Goal: Communication & Community: Share content

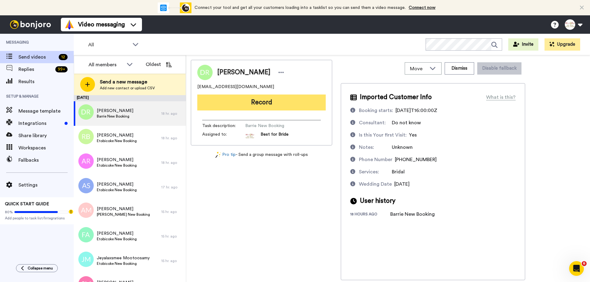
click at [270, 101] on button "Record" at bounding box center [261, 103] width 128 height 16
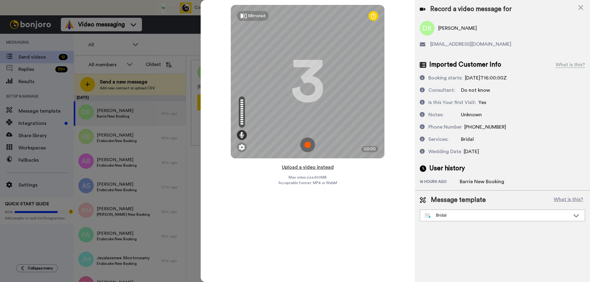
click at [300, 169] on button "Upload a video instead" at bounding box center [308, 167] width 56 height 8
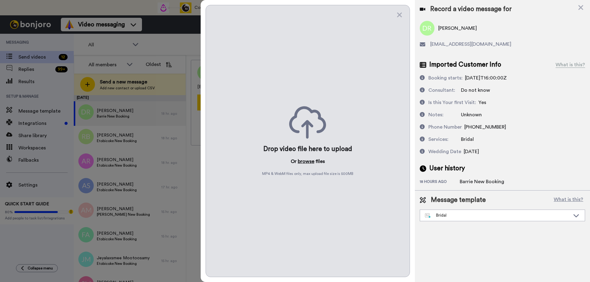
click at [306, 162] on button "browse" at bounding box center [306, 161] width 17 height 7
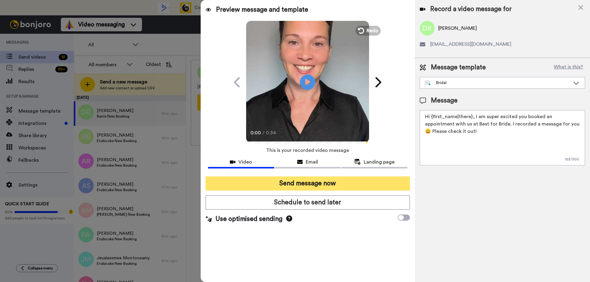
click at [300, 187] on button "Send message now" at bounding box center [307, 184] width 204 height 14
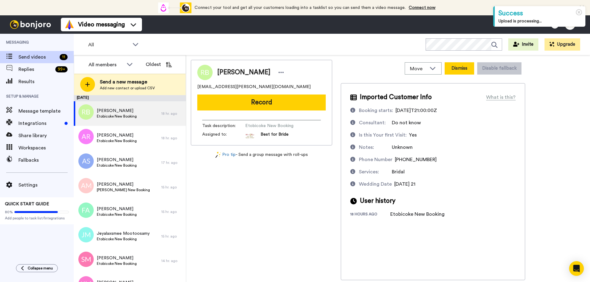
click at [461, 70] on button "Dismiss" at bounding box center [458, 68] width 29 height 12
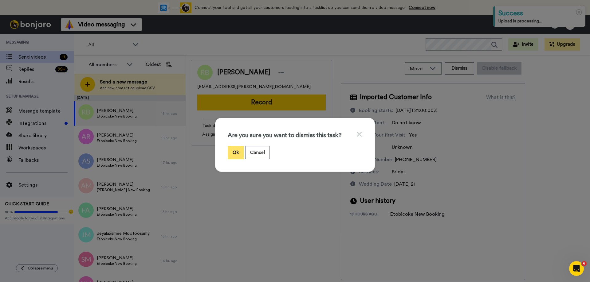
click at [228, 153] on button "Ok" at bounding box center [236, 152] width 16 height 13
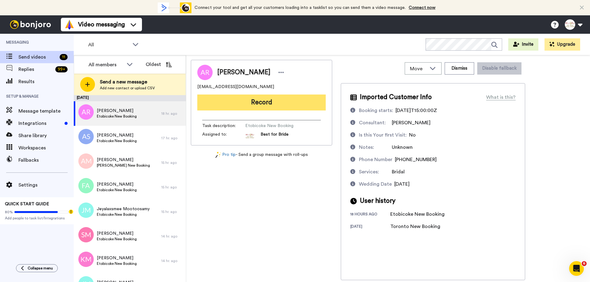
click at [274, 104] on button "Record" at bounding box center [261, 103] width 128 height 16
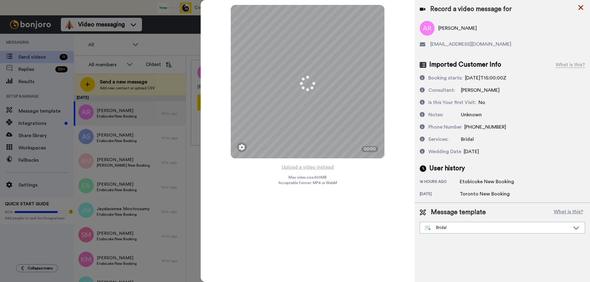
click at [582, 8] on icon at bounding box center [580, 8] width 6 height 8
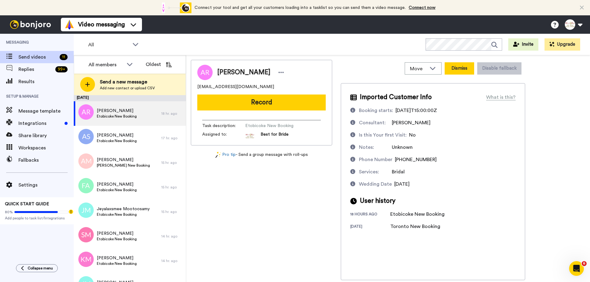
click at [456, 68] on button "Dismiss" at bounding box center [458, 68] width 29 height 12
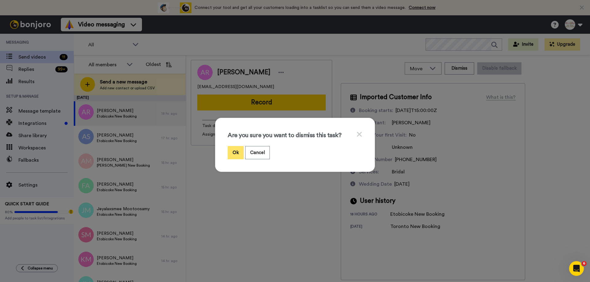
click at [232, 153] on button "Ok" at bounding box center [236, 152] width 16 height 13
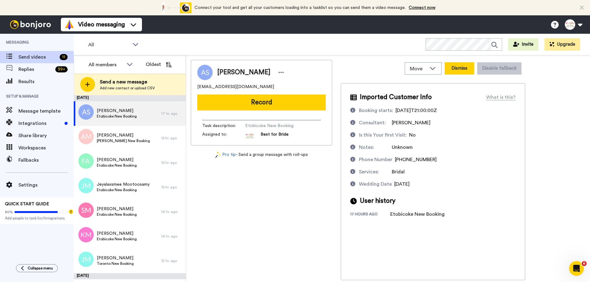
click at [458, 72] on button "Dismiss" at bounding box center [458, 68] width 29 height 12
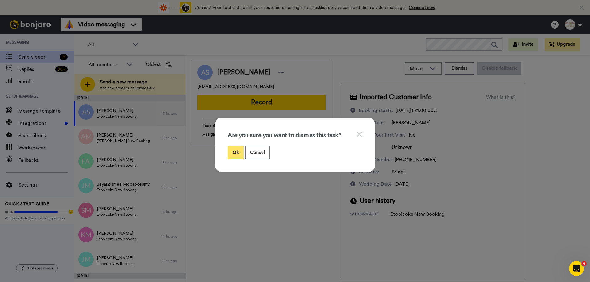
click at [234, 150] on button "Ok" at bounding box center [236, 152] width 16 height 13
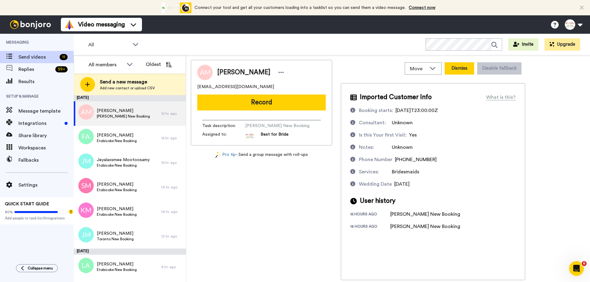
click at [466, 64] on button "Dismiss" at bounding box center [458, 68] width 29 height 12
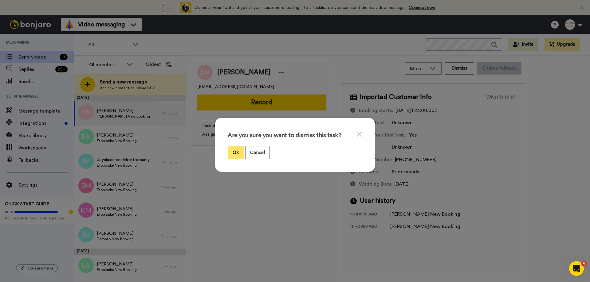
click at [233, 154] on button "Ok" at bounding box center [236, 152] width 16 height 13
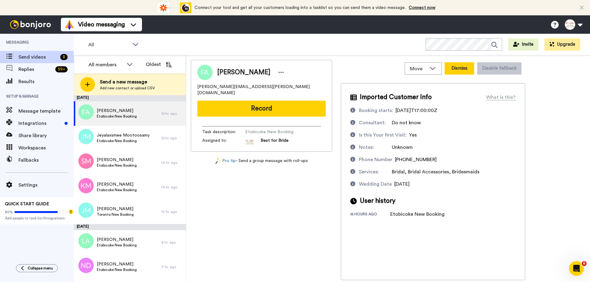
click at [464, 71] on button "Dismiss" at bounding box center [458, 68] width 29 height 12
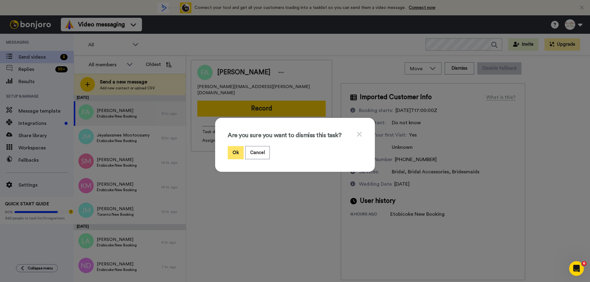
click at [231, 157] on button "Ok" at bounding box center [236, 152] width 16 height 13
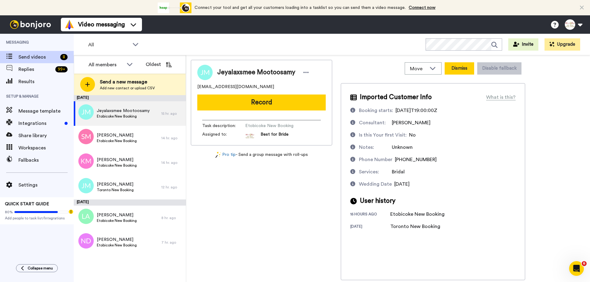
click at [463, 71] on button "Dismiss" at bounding box center [458, 68] width 29 height 12
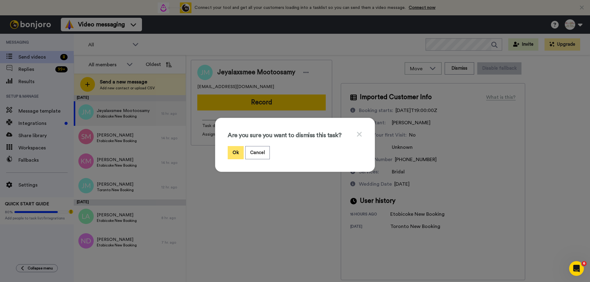
click at [234, 151] on button "Ok" at bounding box center [236, 152] width 16 height 13
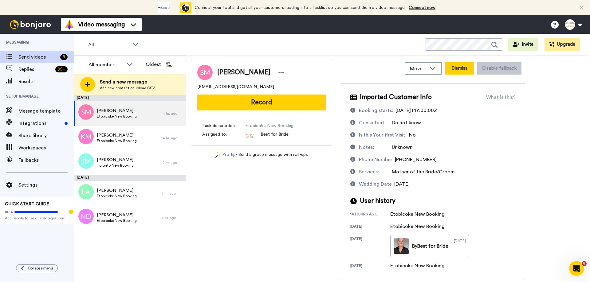
click at [458, 65] on button "Dismiss" at bounding box center [458, 68] width 29 height 12
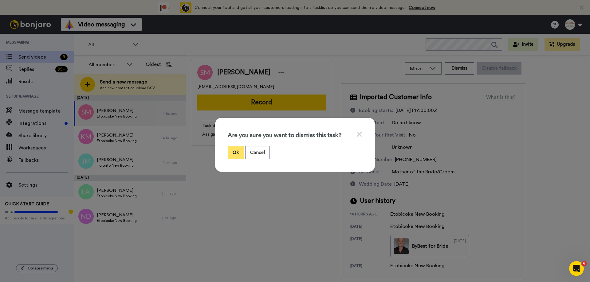
click at [234, 155] on button "Ok" at bounding box center [236, 152] width 16 height 13
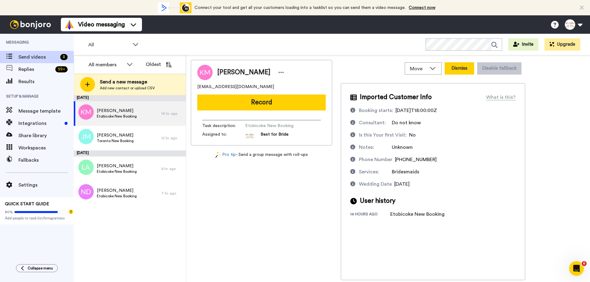
click at [462, 73] on button "Dismiss" at bounding box center [458, 68] width 29 height 12
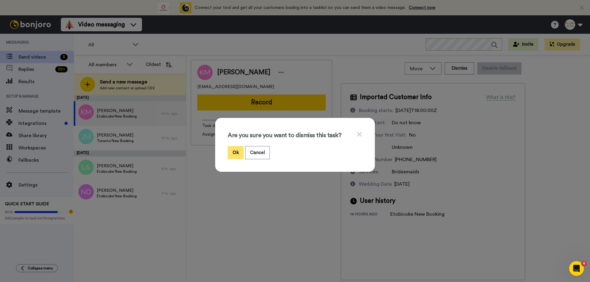
click at [234, 156] on button "Ok" at bounding box center [236, 152] width 16 height 13
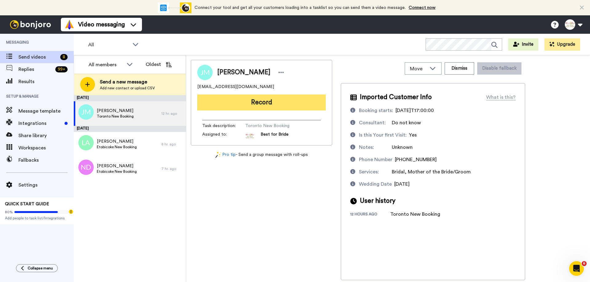
click at [281, 105] on button "Record" at bounding box center [261, 103] width 128 height 16
